Goal: Information Seeking & Learning: Learn about a topic

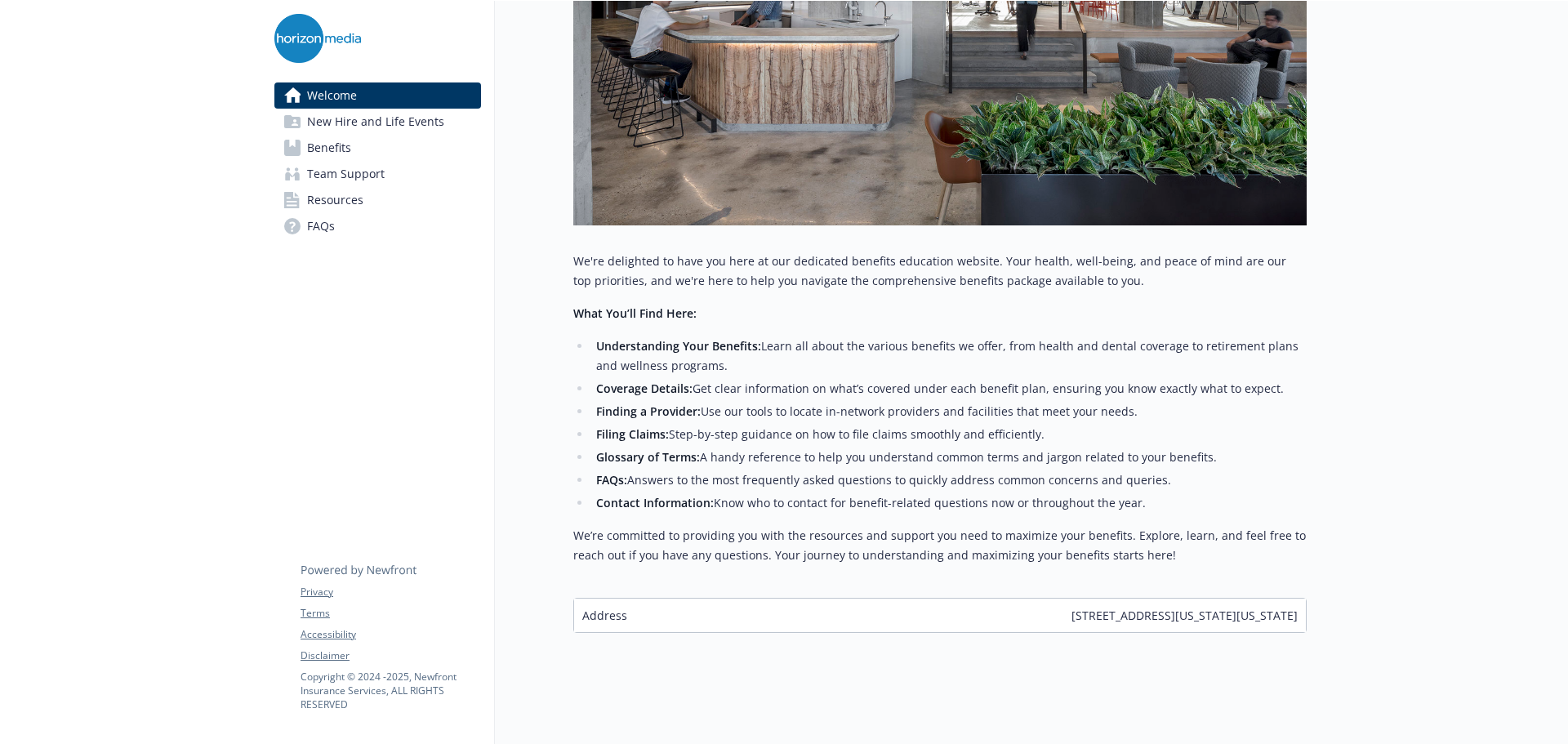
scroll to position [463, 0]
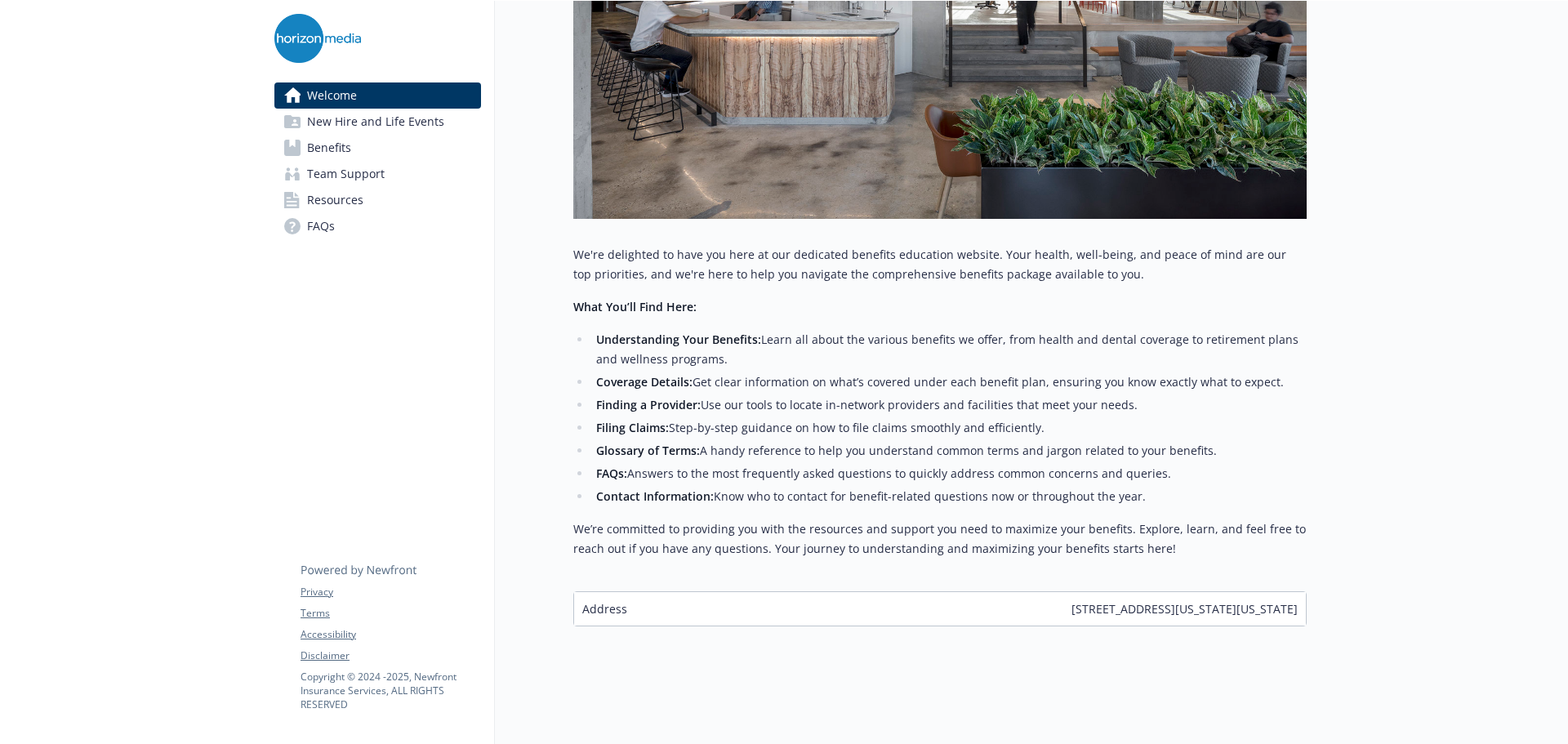
click at [355, 139] on link "Benefits" at bounding box center [377, 148] width 207 height 26
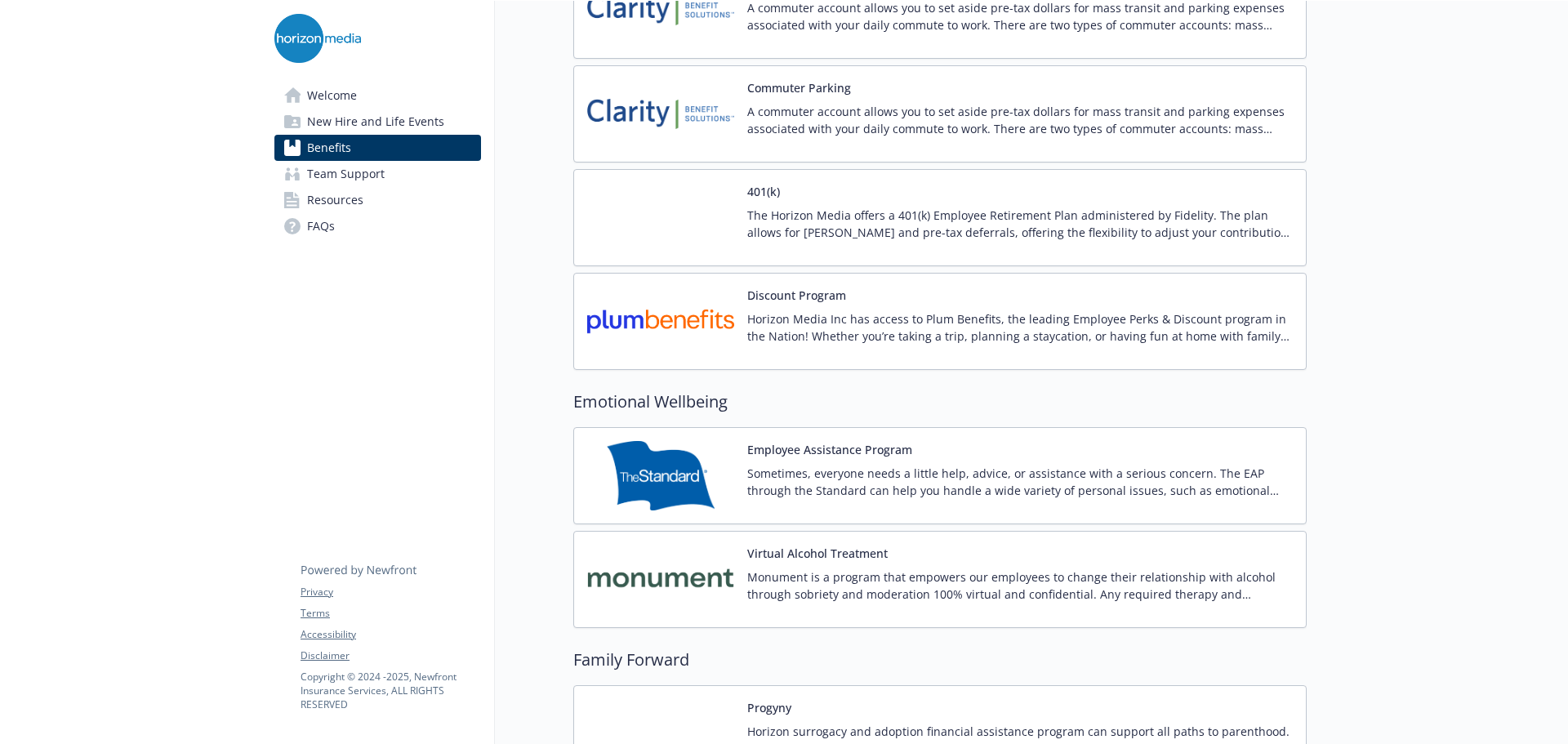
scroll to position [2557, 0]
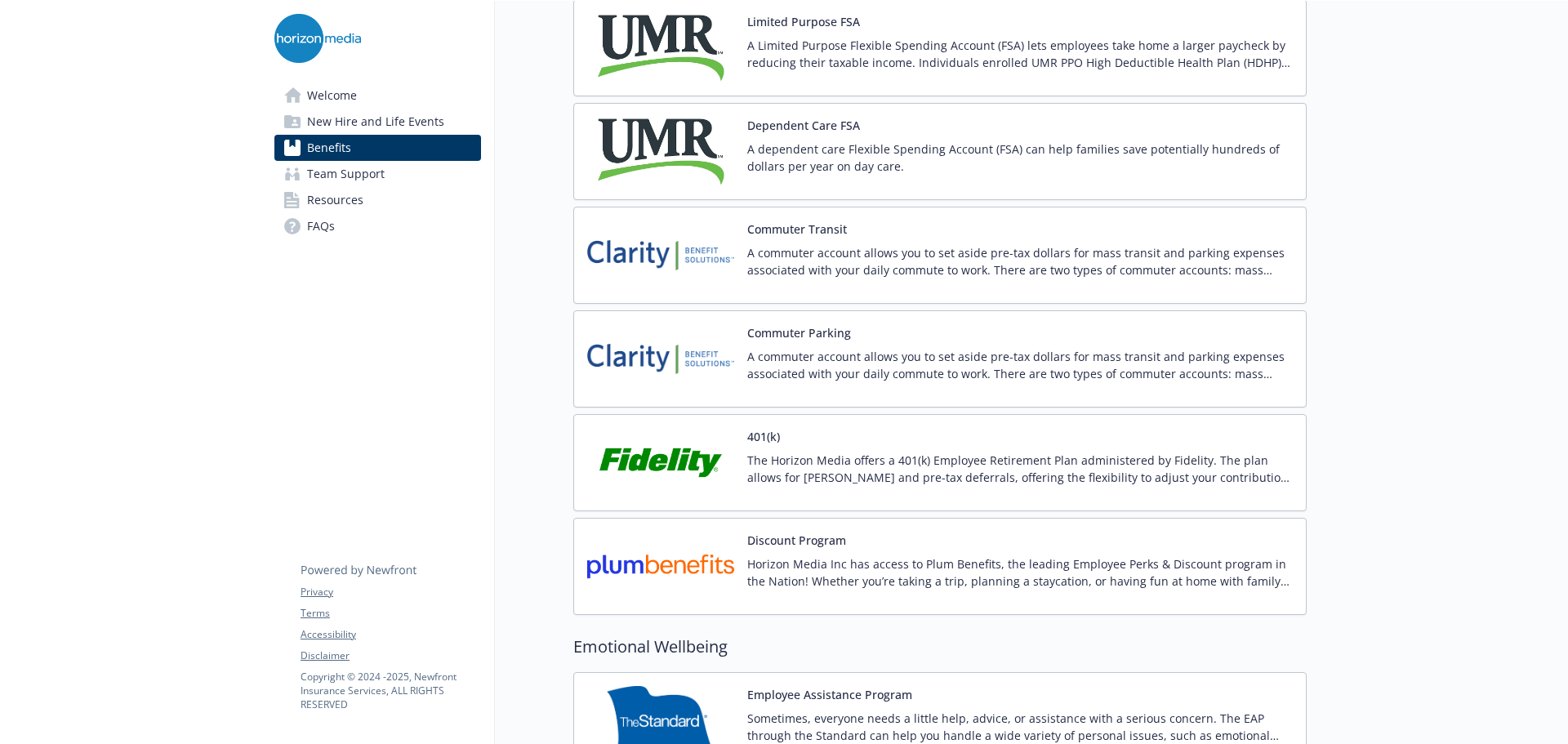
click at [781, 339] on button "Commuter Parking" at bounding box center [799, 332] width 104 height 17
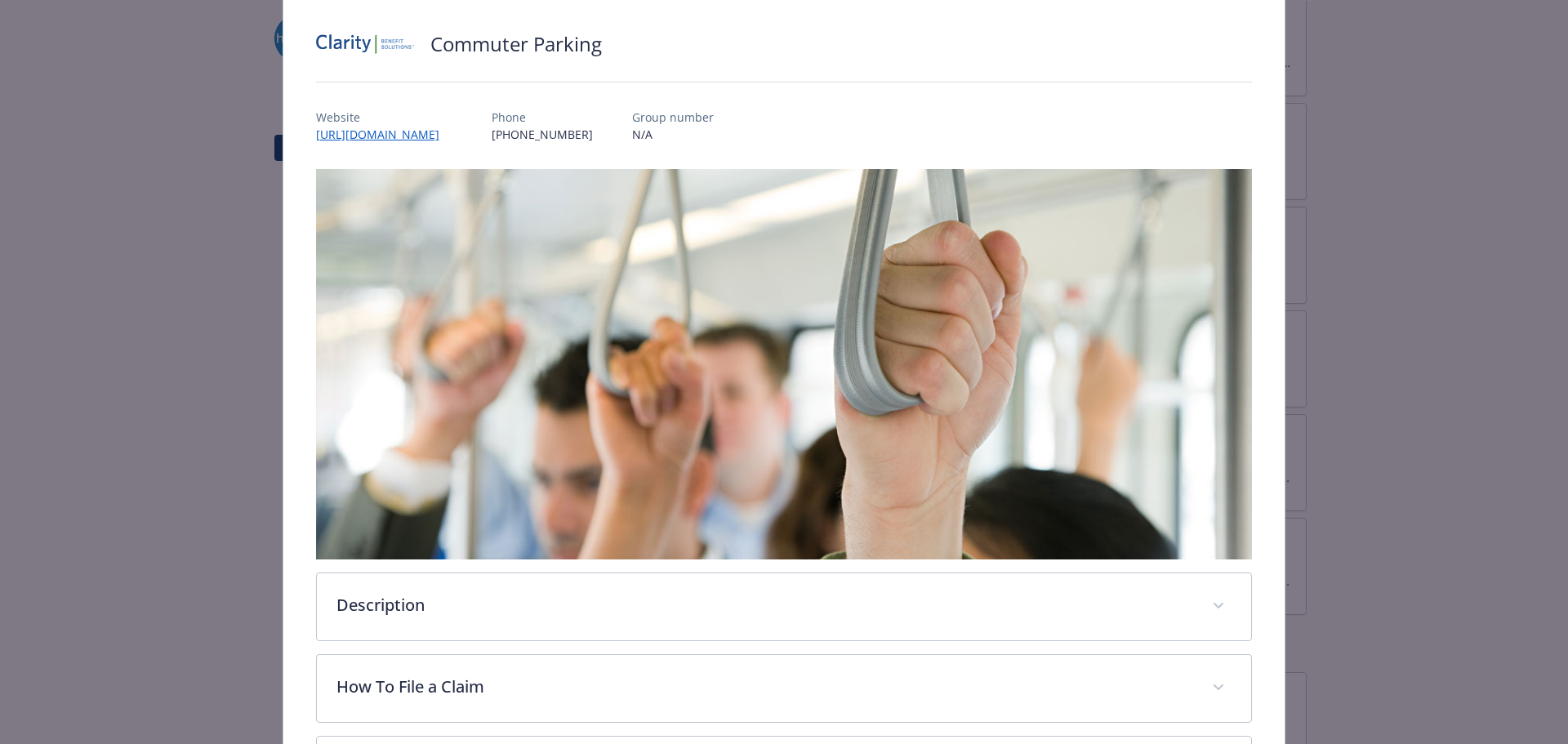
scroll to position [408, 0]
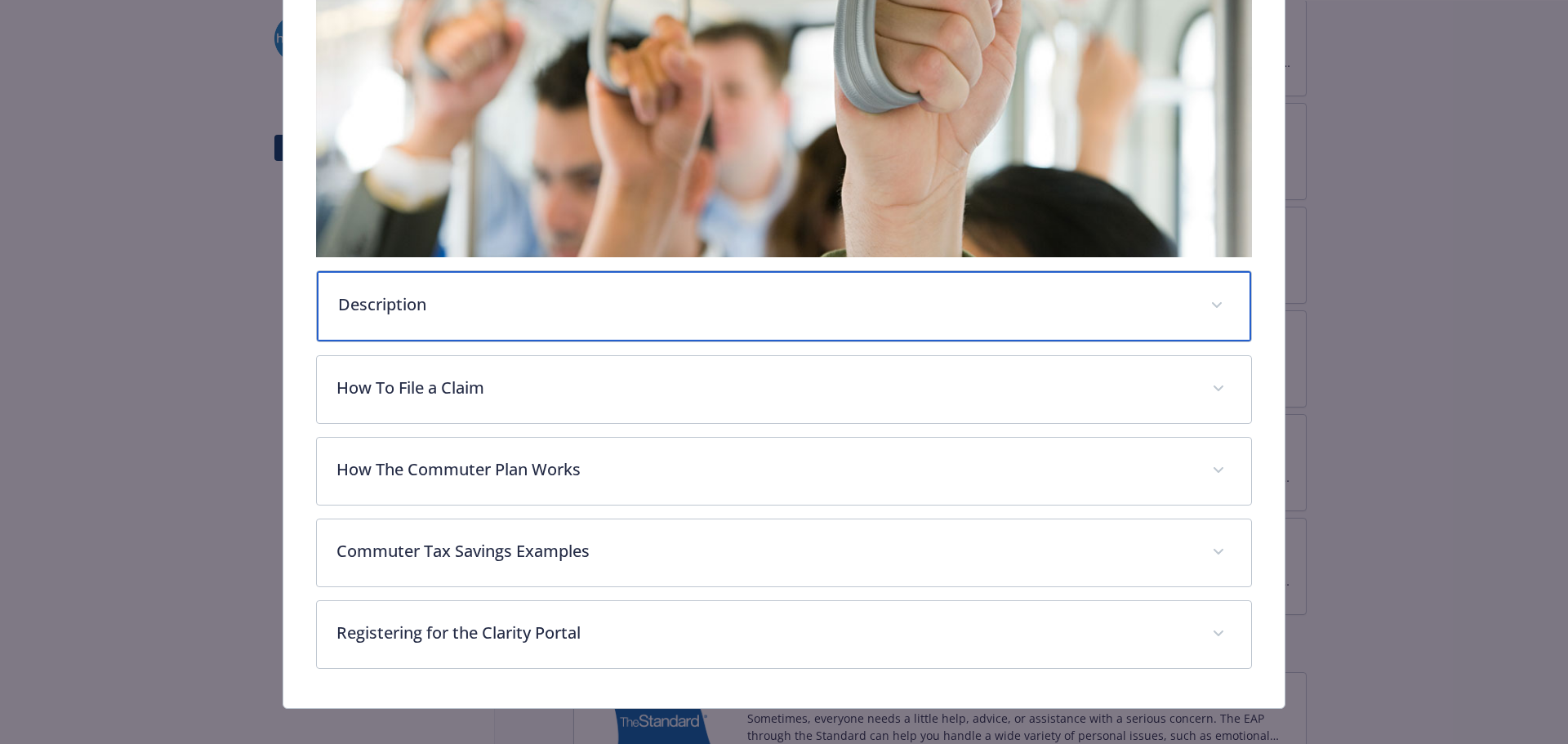
click at [517, 329] on div "Description" at bounding box center [784, 306] width 935 height 70
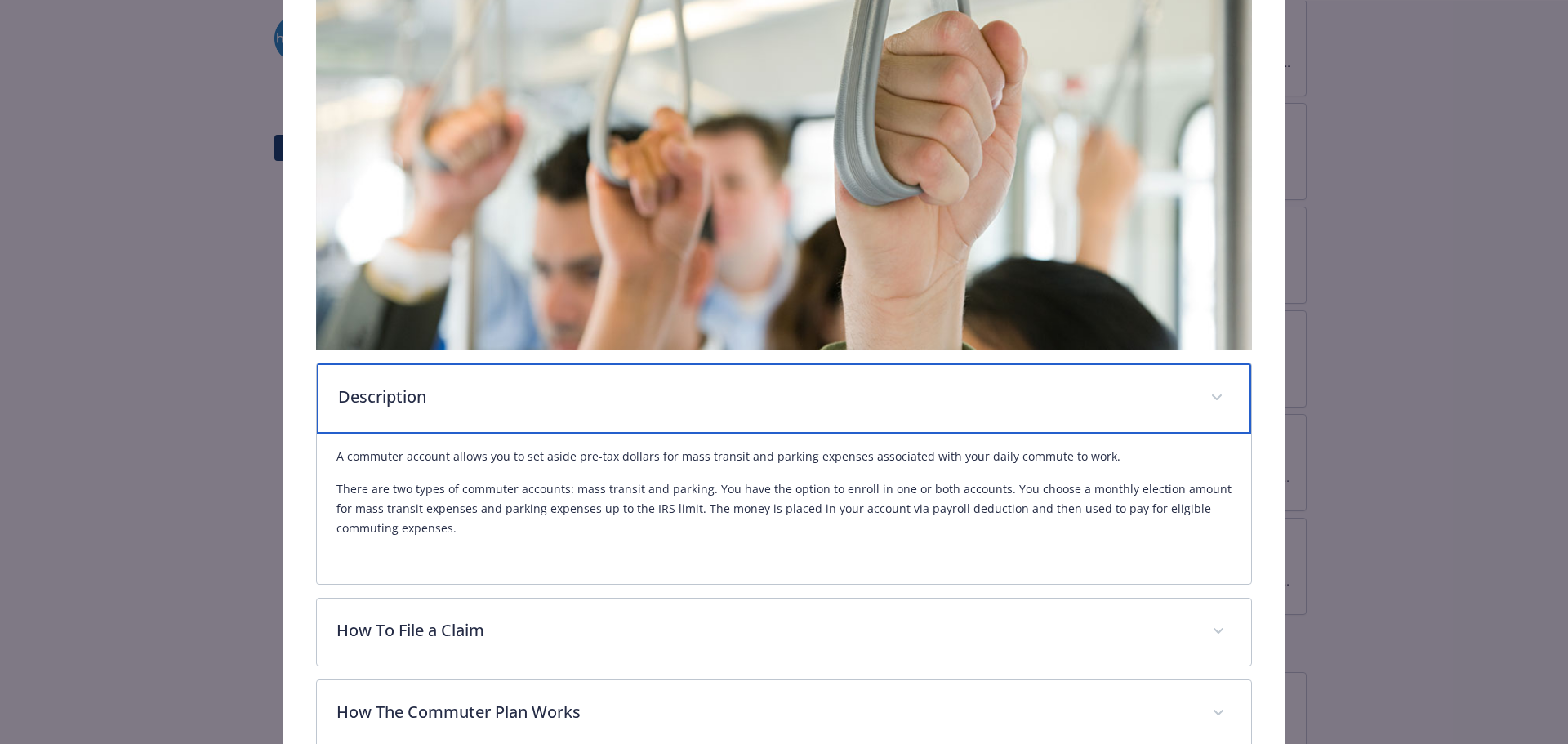
scroll to position [0, 0]
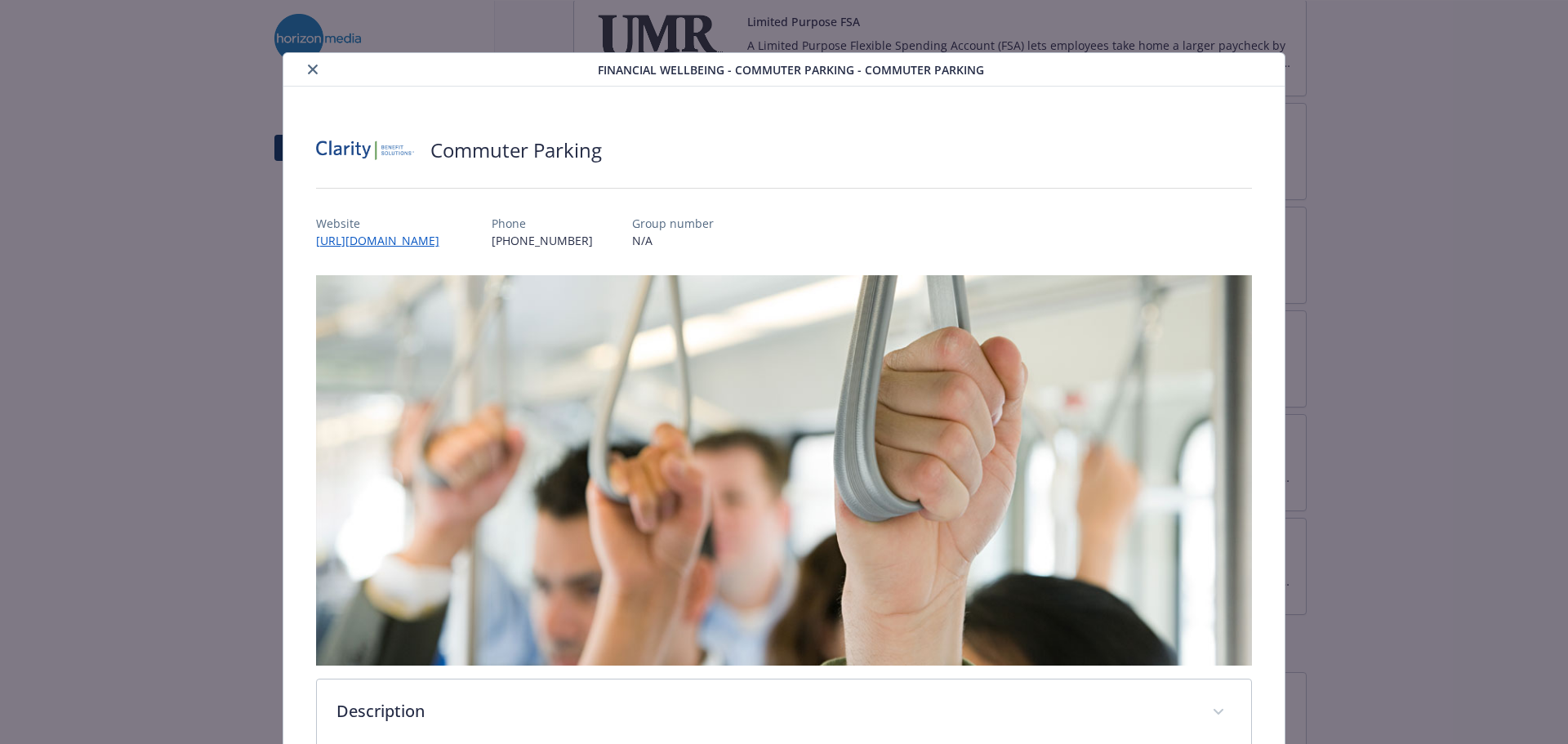
click at [305, 62] on button "close" at bounding box center [312, 69] width 19 height 19
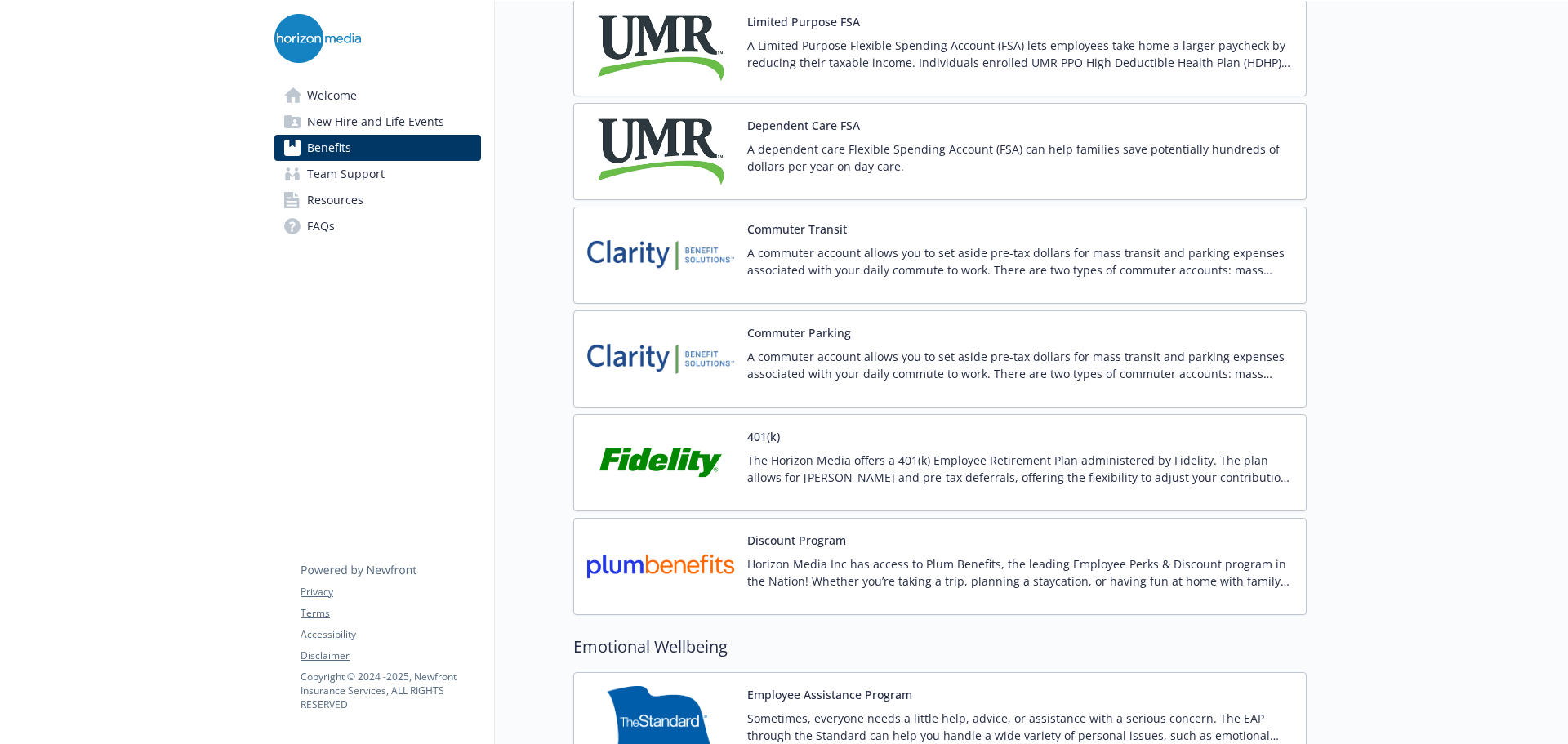
click at [824, 278] on p "A commuter account allows you to set aside pre-tax dollars for mass transit and…" at bounding box center [1020, 261] width 545 height 34
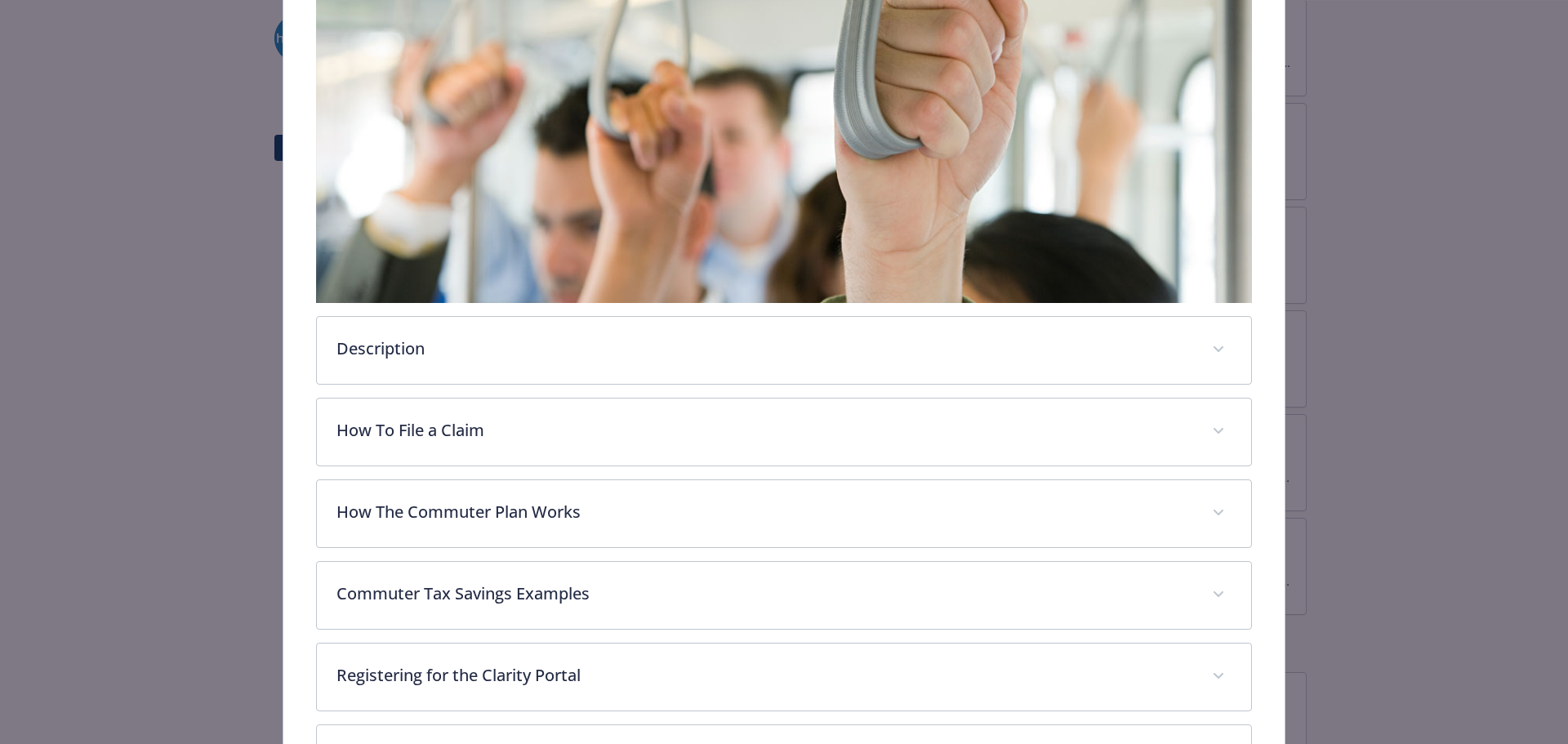
scroll to position [376, 0]
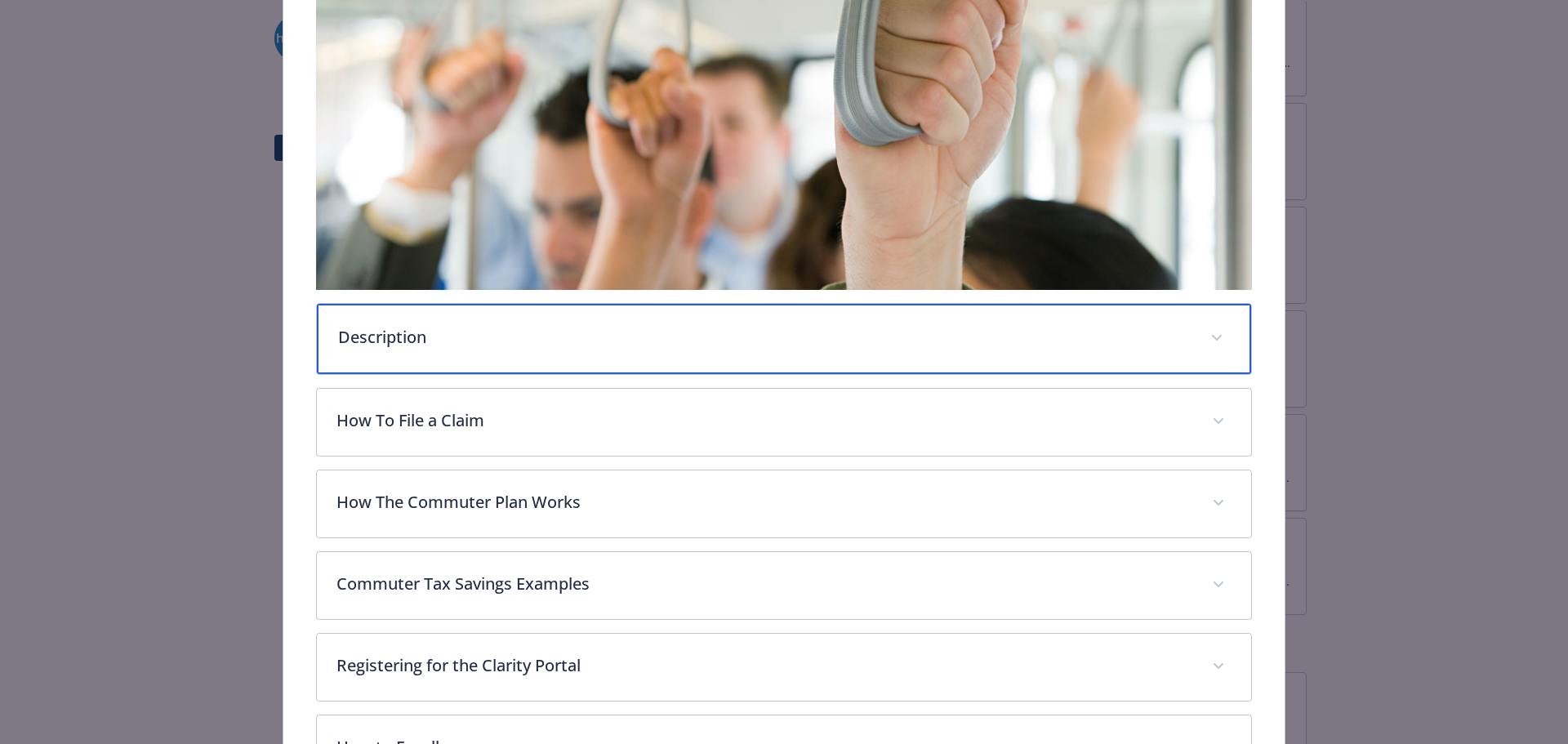
click at [598, 351] on div "Description" at bounding box center [784, 339] width 935 height 70
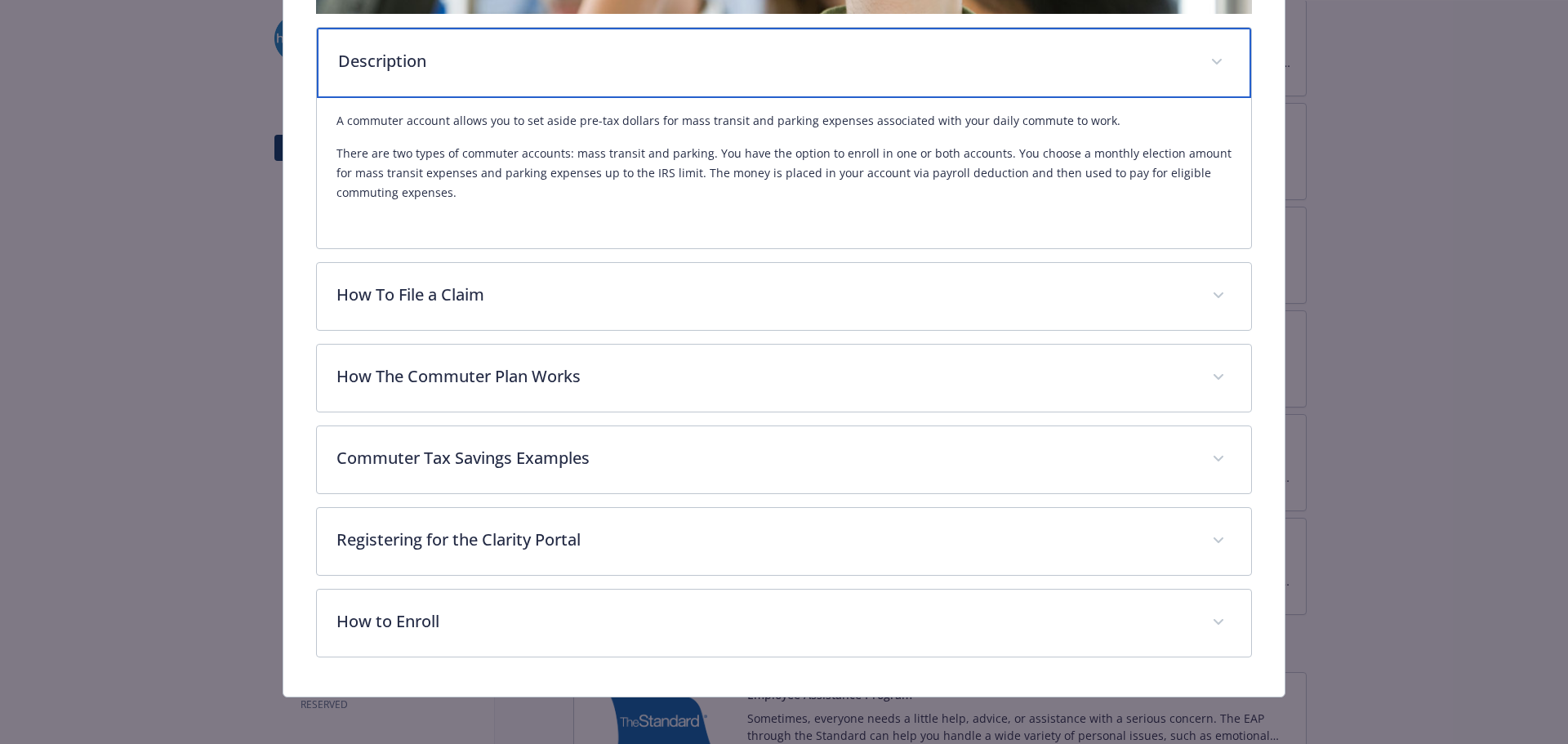
scroll to position [654, 0]
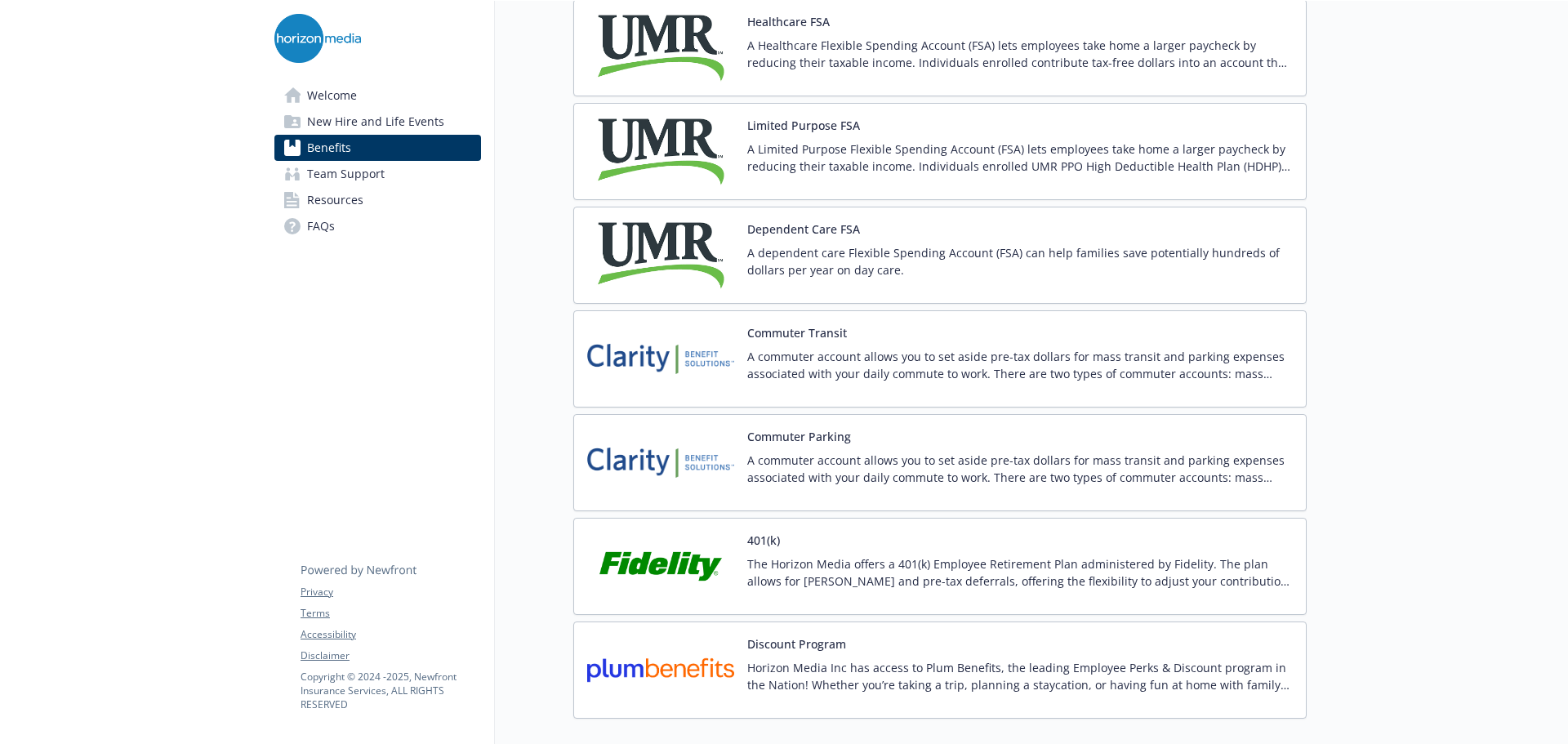
scroll to position [1986, 0]
